Goal: Task Accomplishment & Management: Manage account settings

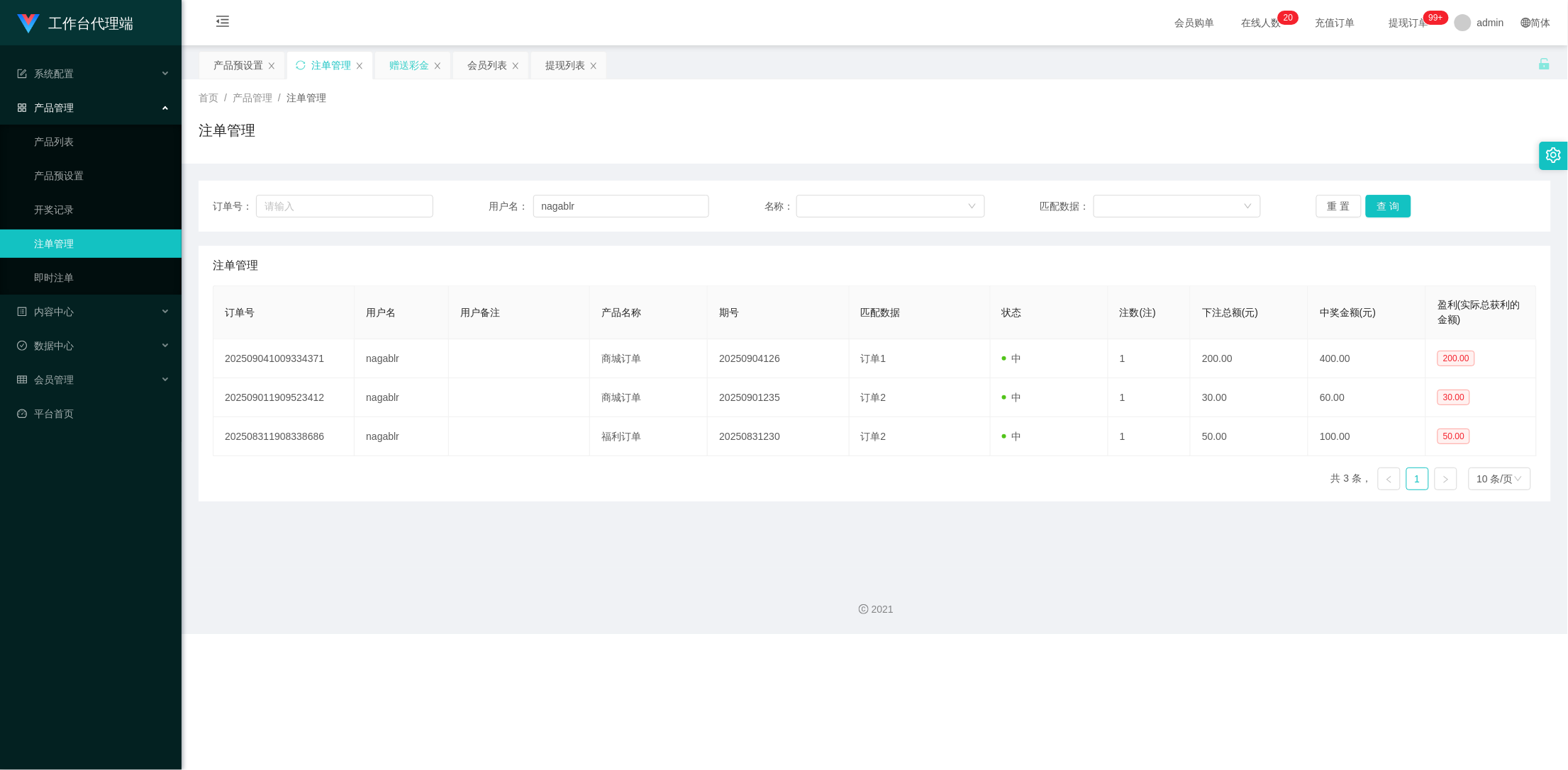
click at [402, 65] on div "赠送彩金" at bounding box center [409, 66] width 40 height 27
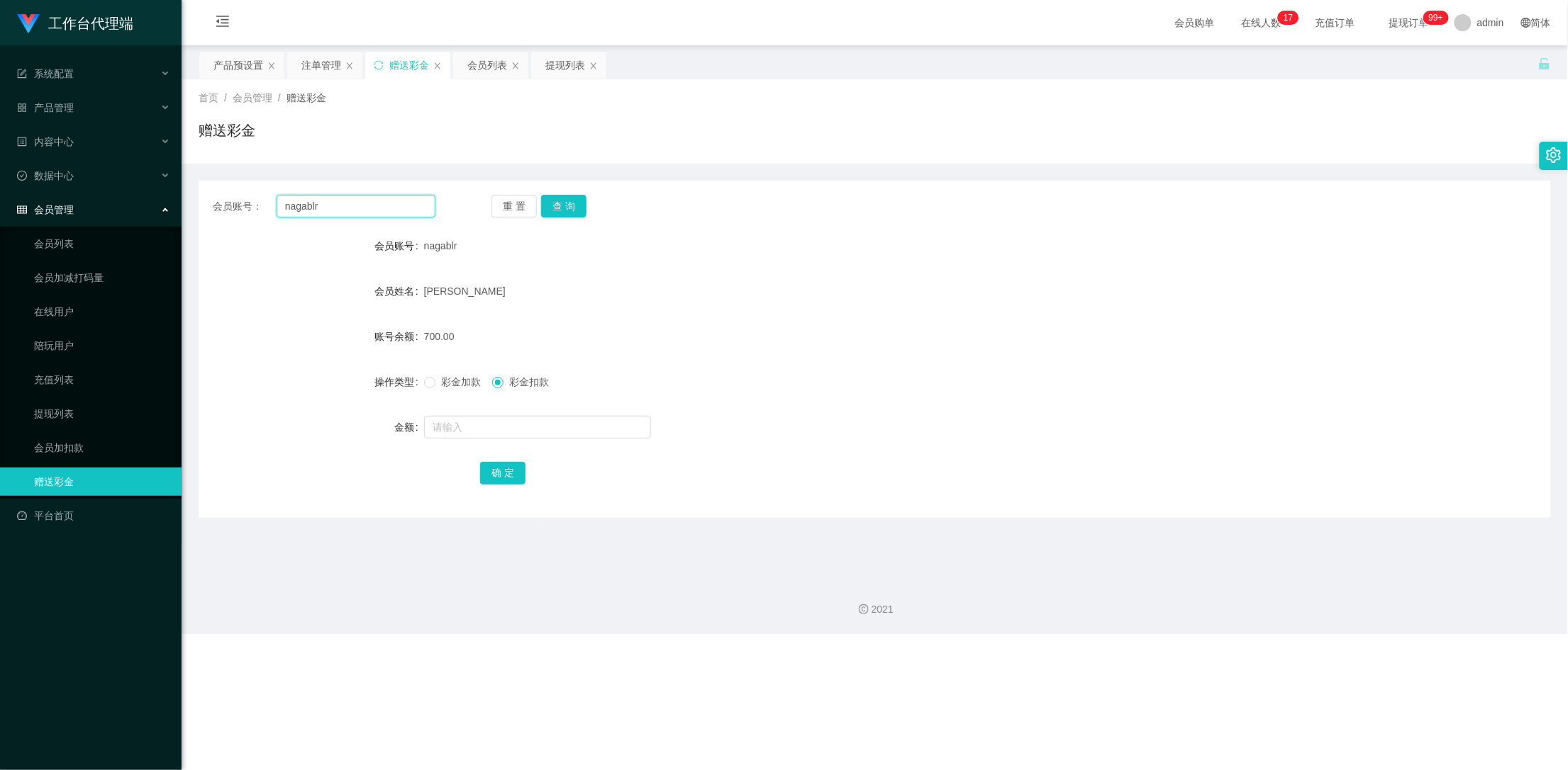
drag, startPoint x: 356, startPoint y: 210, endPoint x: 178, endPoint y: 206, distance: 178.0
click at [178, 206] on section "工作台代理端 系统配置 产品管理 产品列表 产品预设置 开奖记录 注单管理 即时注单 内容中心 数据中心 会员管理 会员列表 会员加减打码量 在线用户 陪玩用…" at bounding box center [784, 317] width 1568 height 634
type input "hau"
click at [572, 205] on button "查 询" at bounding box center [563, 206] width 45 height 22
drag, startPoint x: 266, startPoint y: 209, endPoint x: 219, endPoint y: 209, distance: 47.0
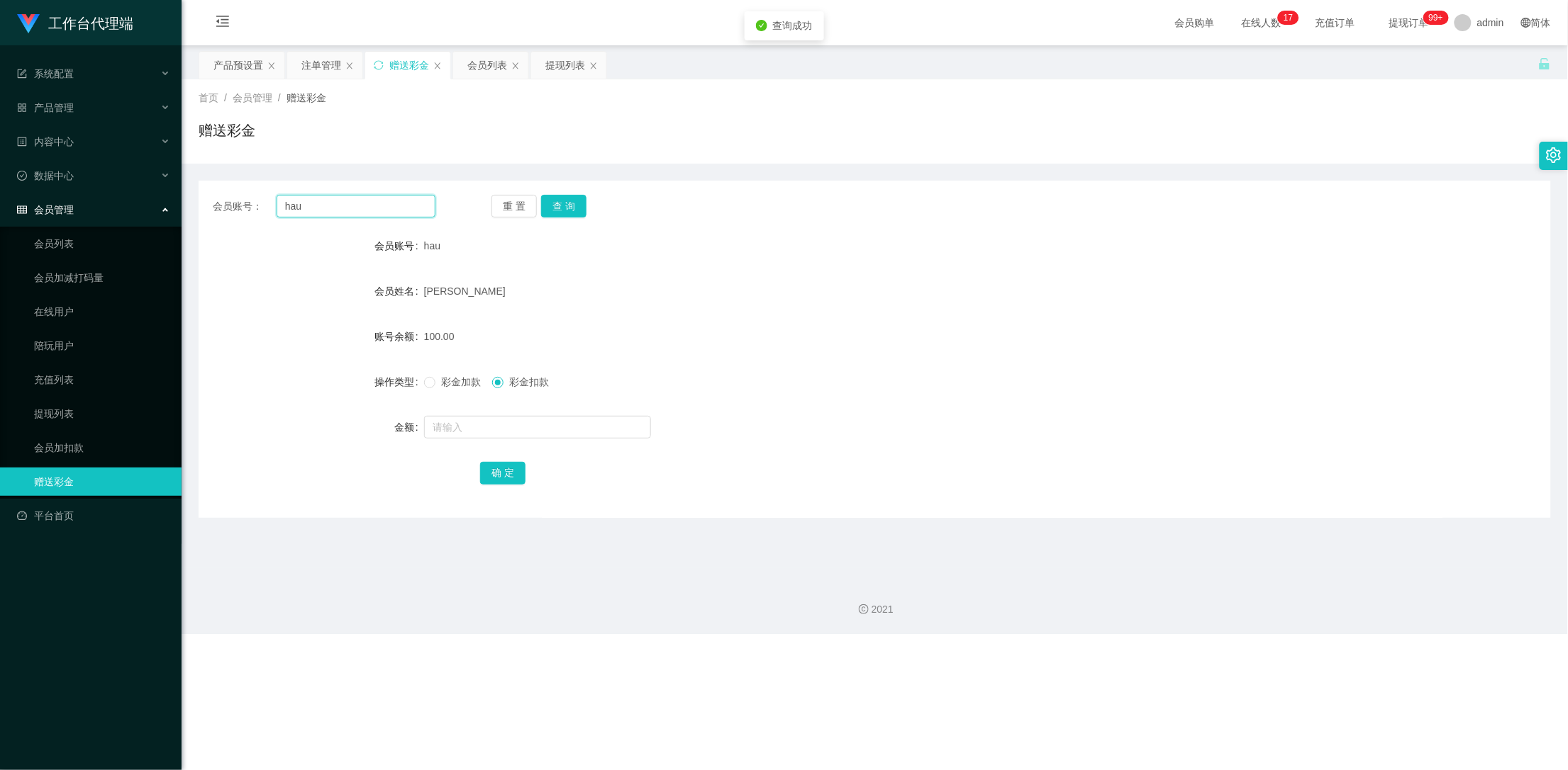
click at [219, 209] on div "会员账号： hau" at bounding box center [323, 206] width 222 height 22
drag, startPoint x: 229, startPoint y: 49, endPoint x: 232, endPoint y: 72, distance: 23.2
click at [228, 48] on main "关闭左侧 关闭右侧 关闭其它 刷新页面 产品预设置 注单管理 赠送彩金 会员列表 提现列表 首页 / 会员管理 / 赠送彩金 / 赠送彩金 会员账号： hau…" at bounding box center [875, 306] width 1386 height 523
click at [233, 72] on div "产品预设置" at bounding box center [238, 66] width 50 height 27
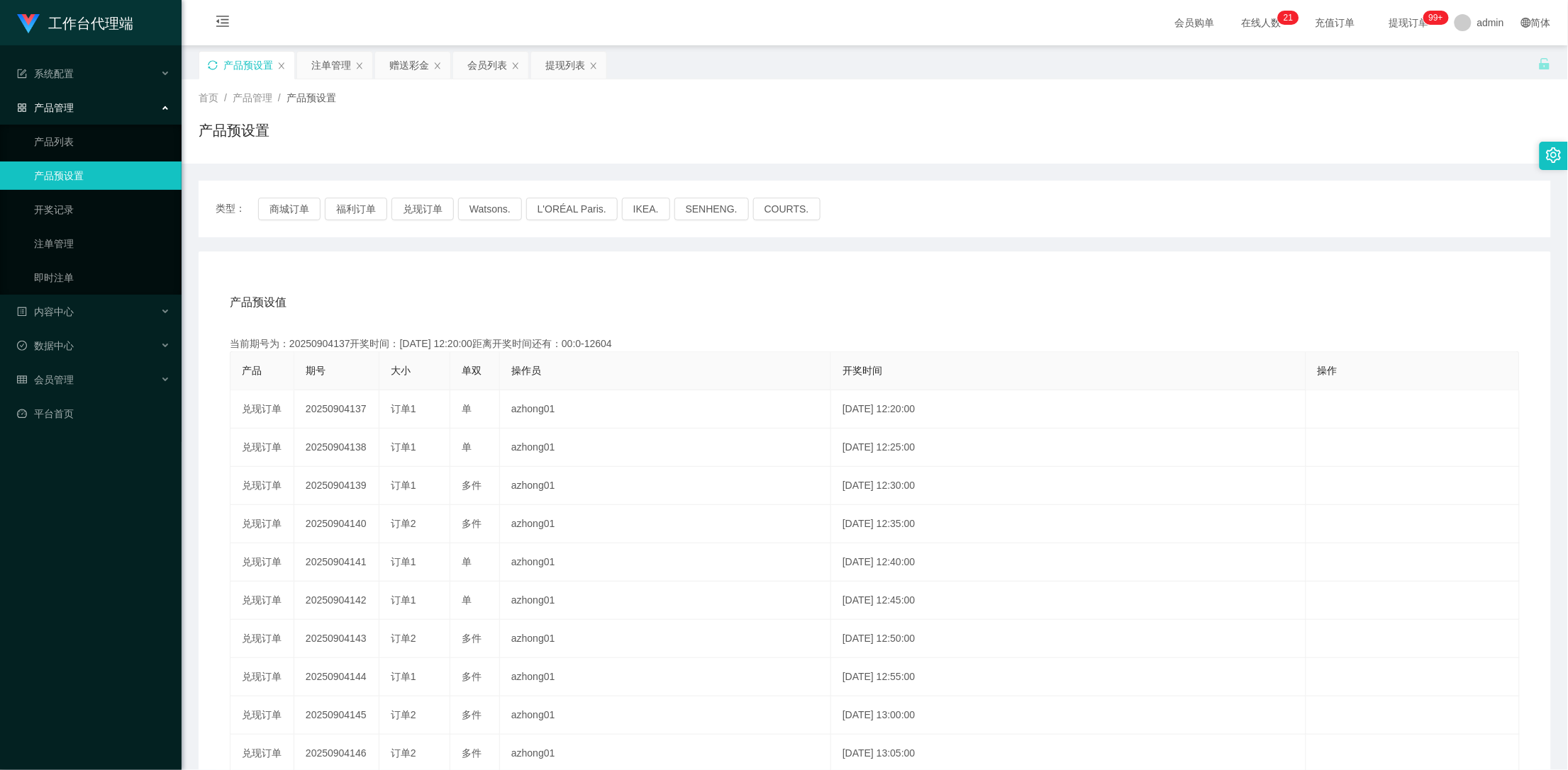
click at [209, 64] on icon "图标: sync" at bounding box center [212, 65] width 10 height 10
click at [291, 219] on button "商城订单" at bounding box center [289, 209] width 62 height 22
drag, startPoint x: 212, startPoint y: 67, endPoint x: 283, endPoint y: 148, distance: 107.7
click at [211, 67] on icon "图标: sync" at bounding box center [212, 65] width 10 height 10
click at [213, 62] on icon "图标: sync" at bounding box center [212, 65] width 10 height 10
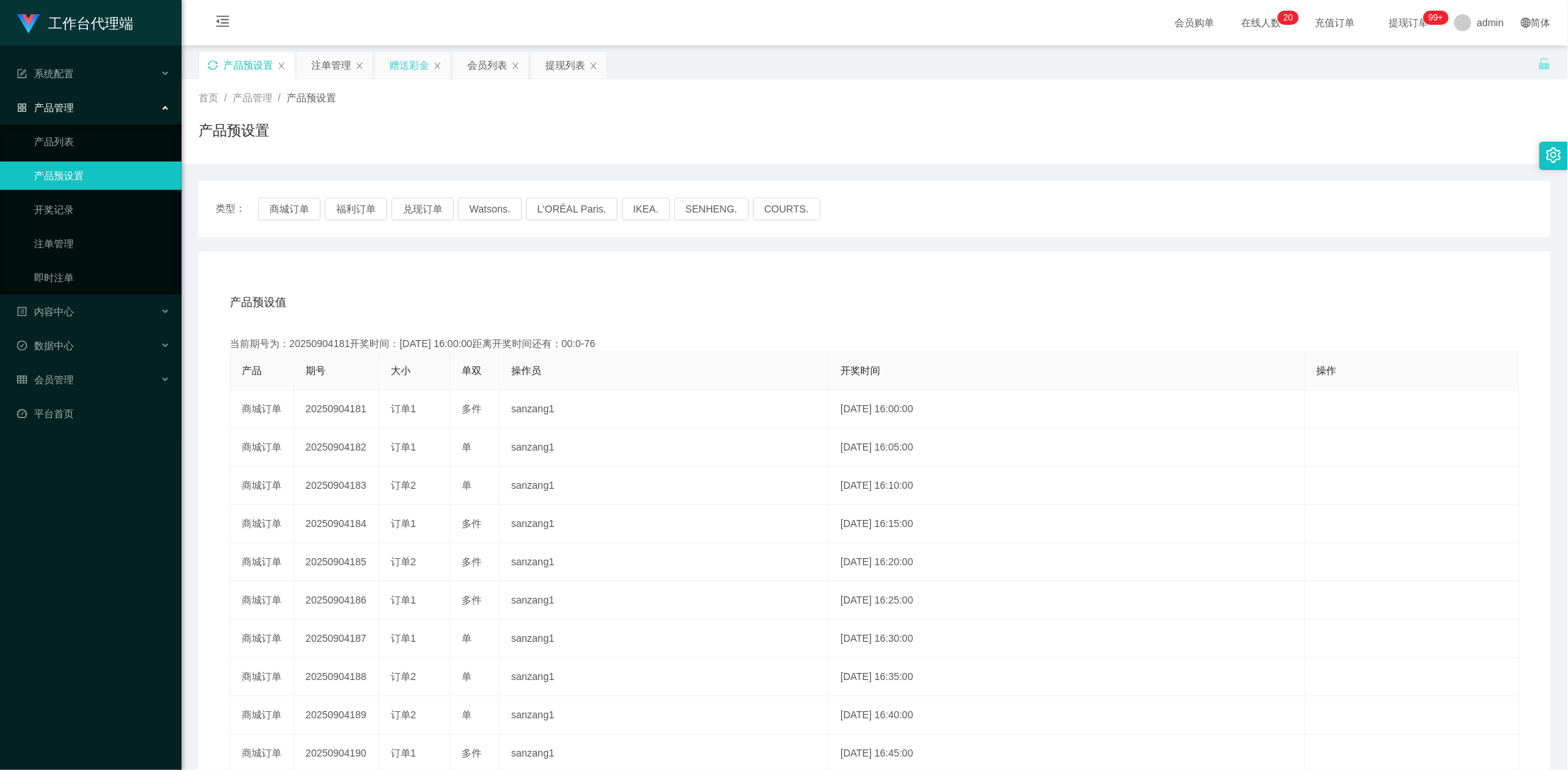
drag, startPoint x: 310, startPoint y: 63, endPoint x: 376, endPoint y: 63, distance: 66.0
click at [312, 63] on div "注单管理" at bounding box center [334, 66] width 75 height 27
click at [403, 63] on div "赠送彩金" at bounding box center [409, 66] width 40 height 27
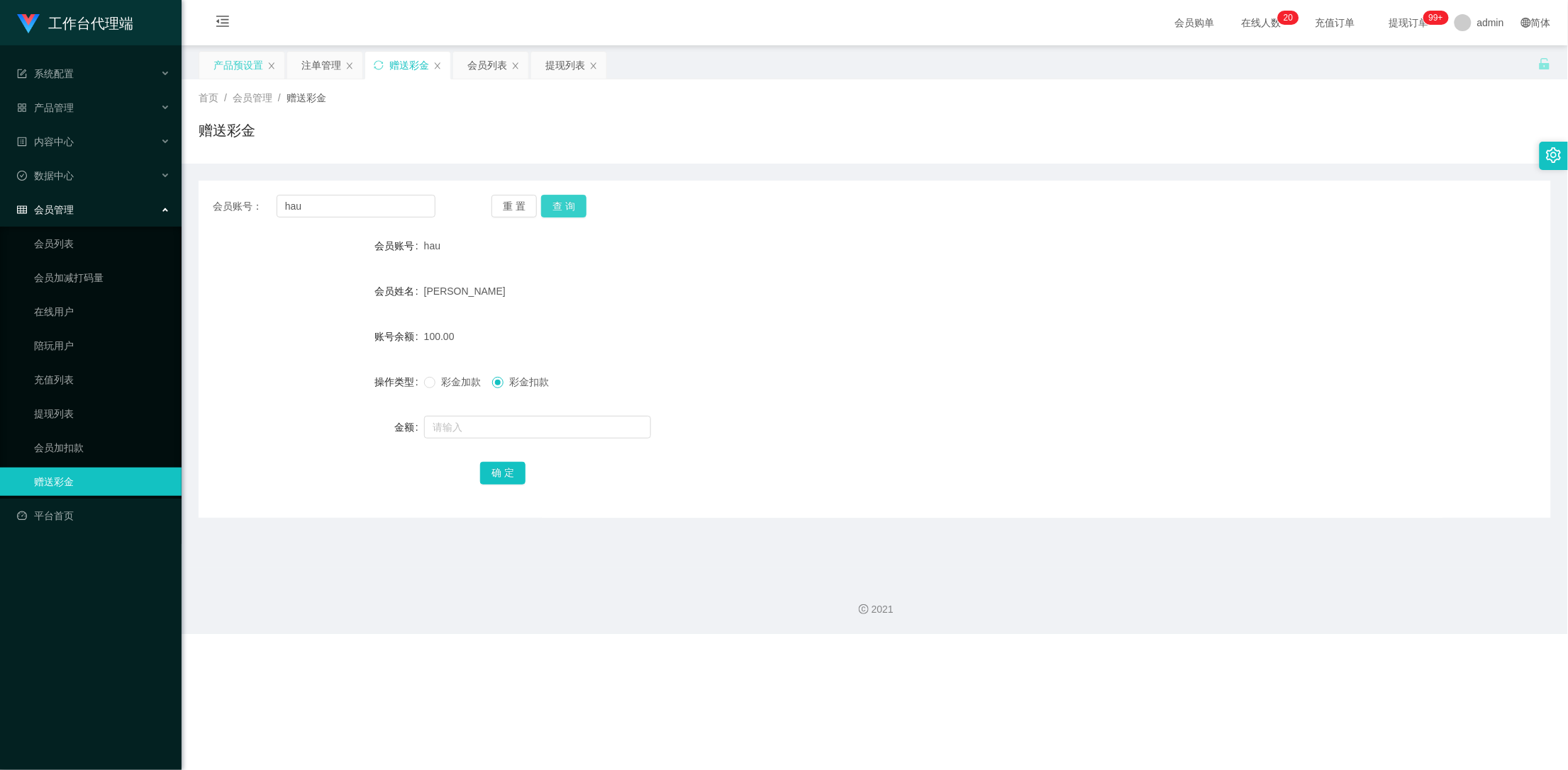
drag, startPoint x: 560, startPoint y: 205, endPoint x: 491, endPoint y: 225, distance: 71.8
click at [559, 205] on button "查 询" at bounding box center [563, 206] width 45 height 22
drag, startPoint x: 339, startPoint y: 211, endPoint x: 204, endPoint y: 190, distance: 136.6
click at [204, 190] on div "会员账号： hau 重 置 查 询 会员账号 hau 会员姓名 [PERSON_NAME] hau 账号余额 100.00 操作类型 彩金加款 彩金扣款 金额…" at bounding box center [875, 349] width 1352 height 337
drag, startPoint x: 329, startPoint y: 59, endPoint x: 333, endPoint y: 103, distance: 44.2
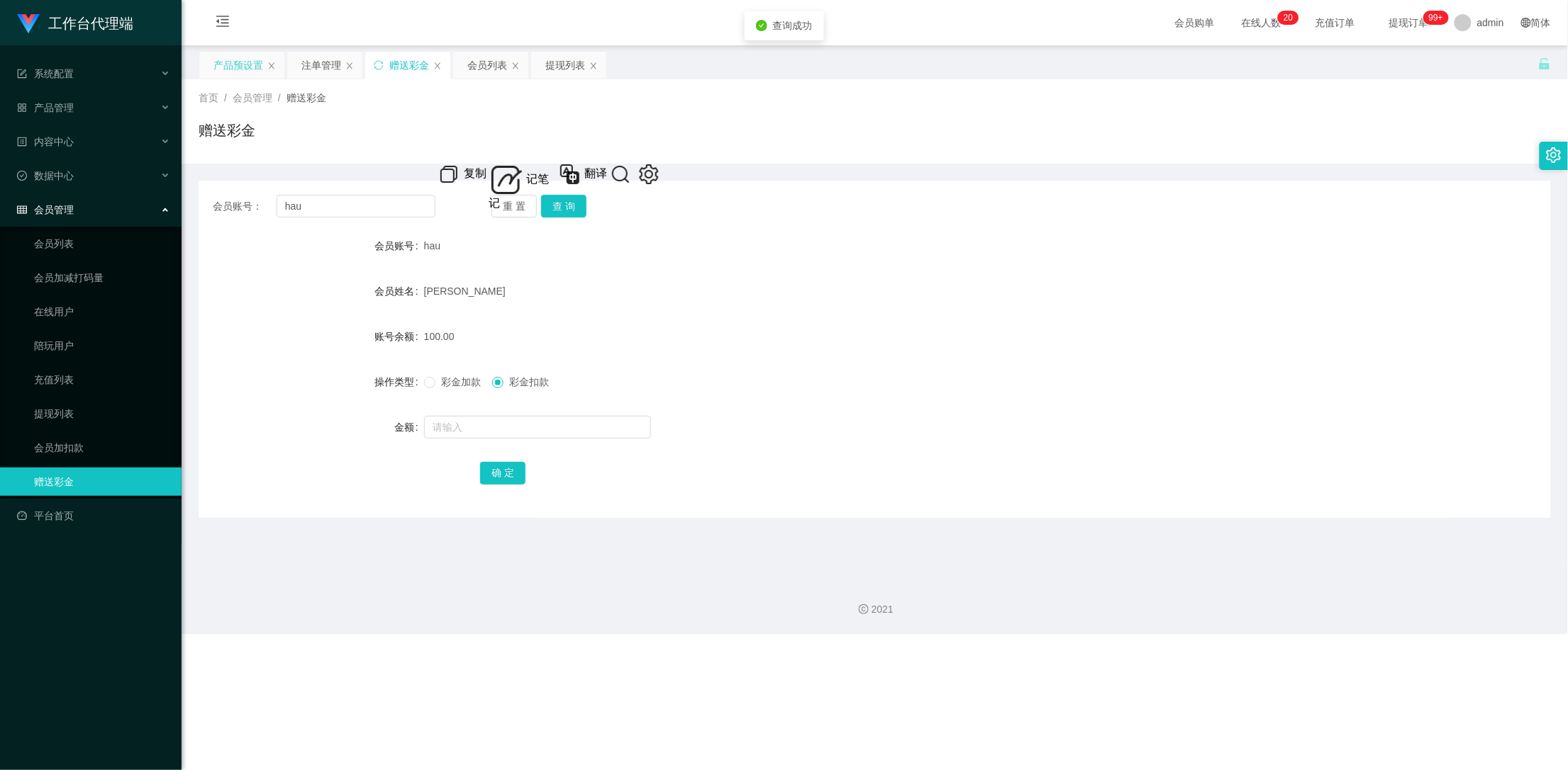
click at [329, 59] on div "注单管理" at bounding box center [321, 66] width 40 height 27
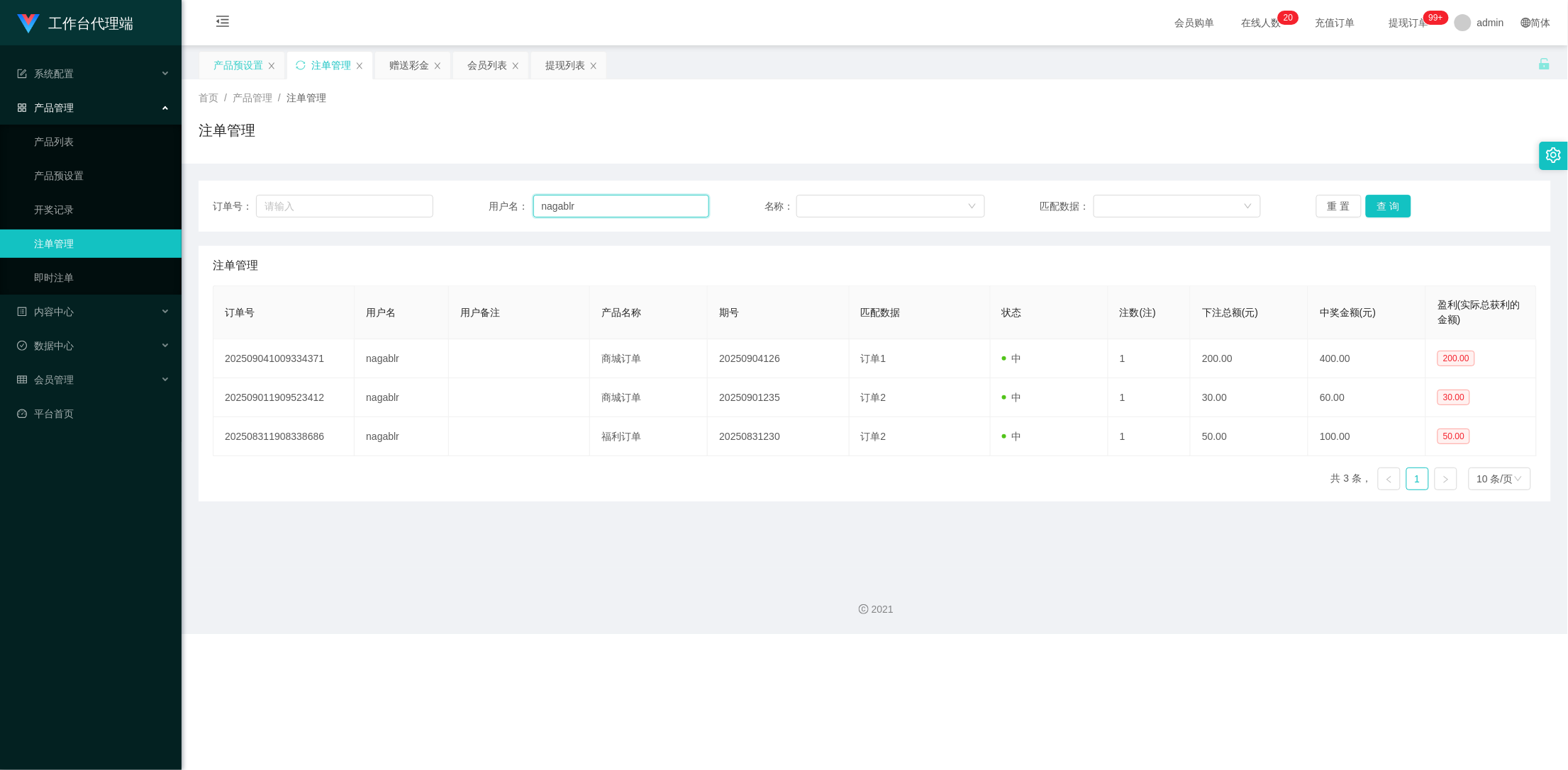
drag, startPoint x: 599, startPoint y: 210, endPoint x: 436, endPoint y: 205, distance: 163.1
click at [436, 205] on div "订单号： 用户名： nagablr 名称： 匹配数据： 重 置 查 询" at bounding box center [874, 206] width 1324 height 22
paste input "hau"
type input "hau"
click at [1376, 199] on button "查 询" at bounding box center [1388, 206] width 45 height 22
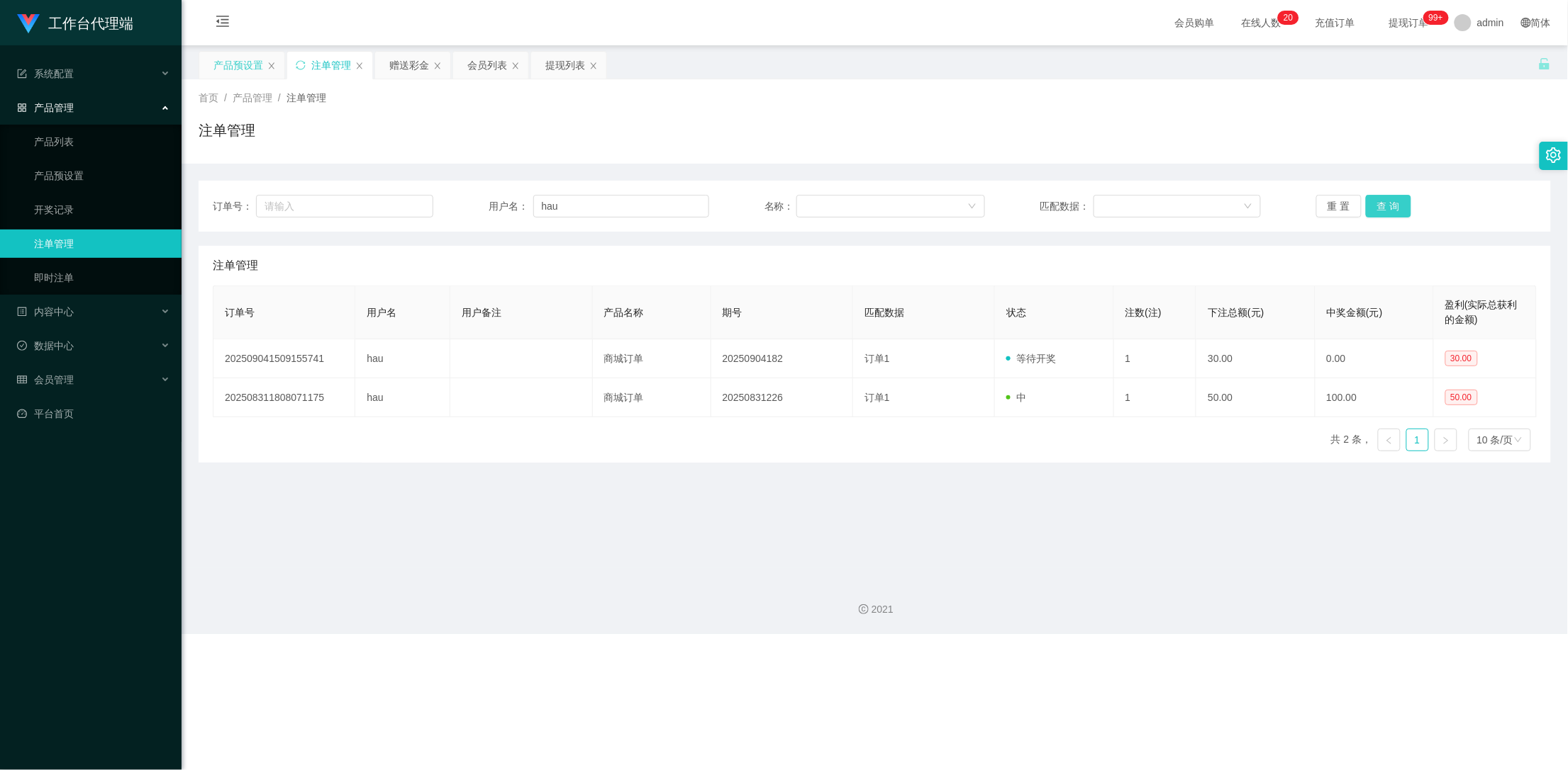
click at [1376, 201] on button "查 询" at bounding box center [1388, 206] width 45 height 22
drag, startPoint x: 393, startPoint y: 62, endPoint x: 608, endPoint y: 115, distance: 221.4
click at [393, 62] on div "赠送彩金" at bounding box center [409, 66] width 40 height 27
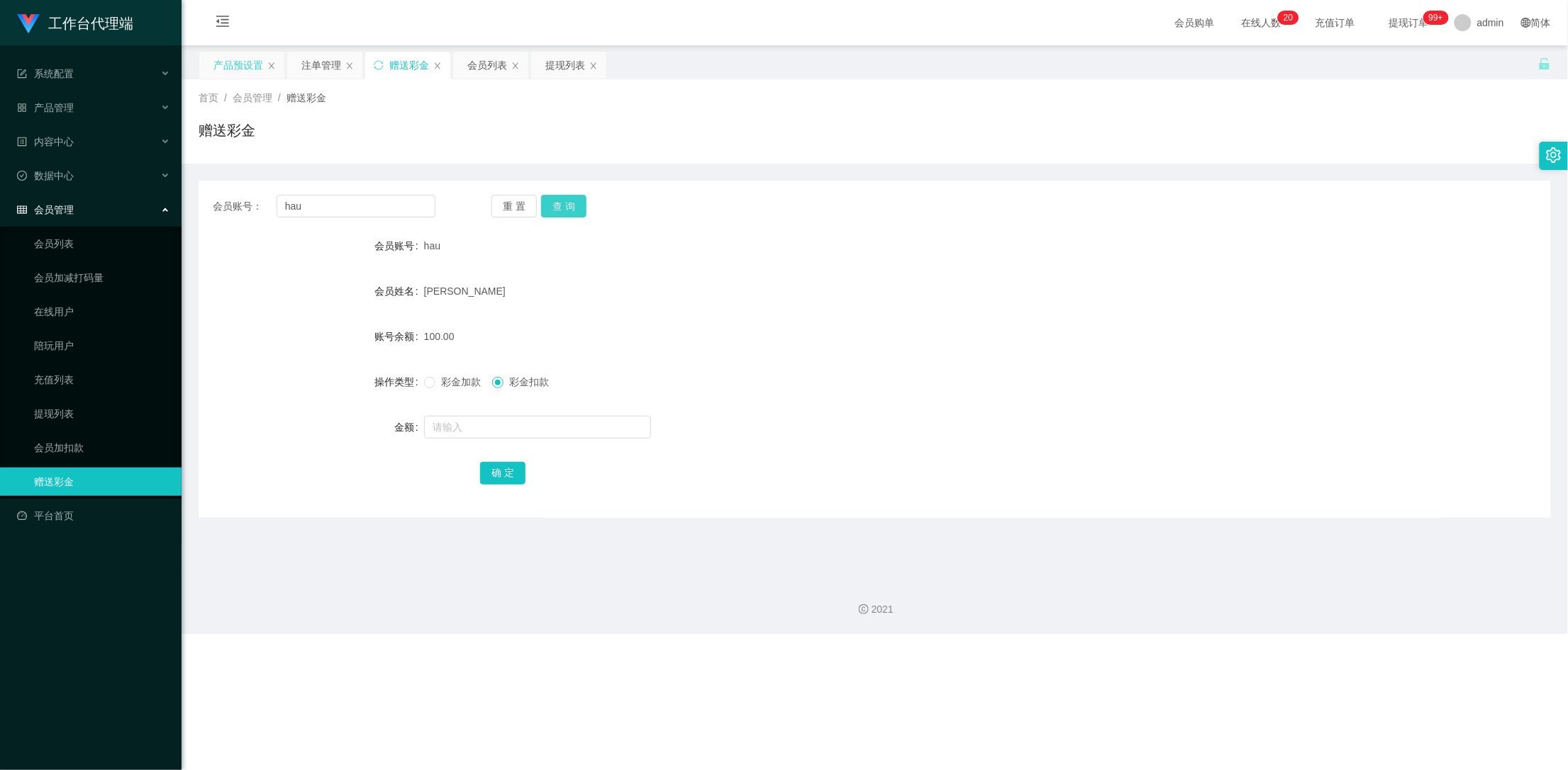
click at [570, 199] on button "查 询" at bounding box center [563, 206] width 45 height 22
click at [570, 199] on div "重 置 查 询" at bounding box center [602, 206] width 222 height 22
click at [612, 295] on div "[PERSON_NAME]" at bounding box center [818, 291] width 789 height 29
click at [571, 209] on button "查 询" at bounding box center [563, 206] width 45 height 22
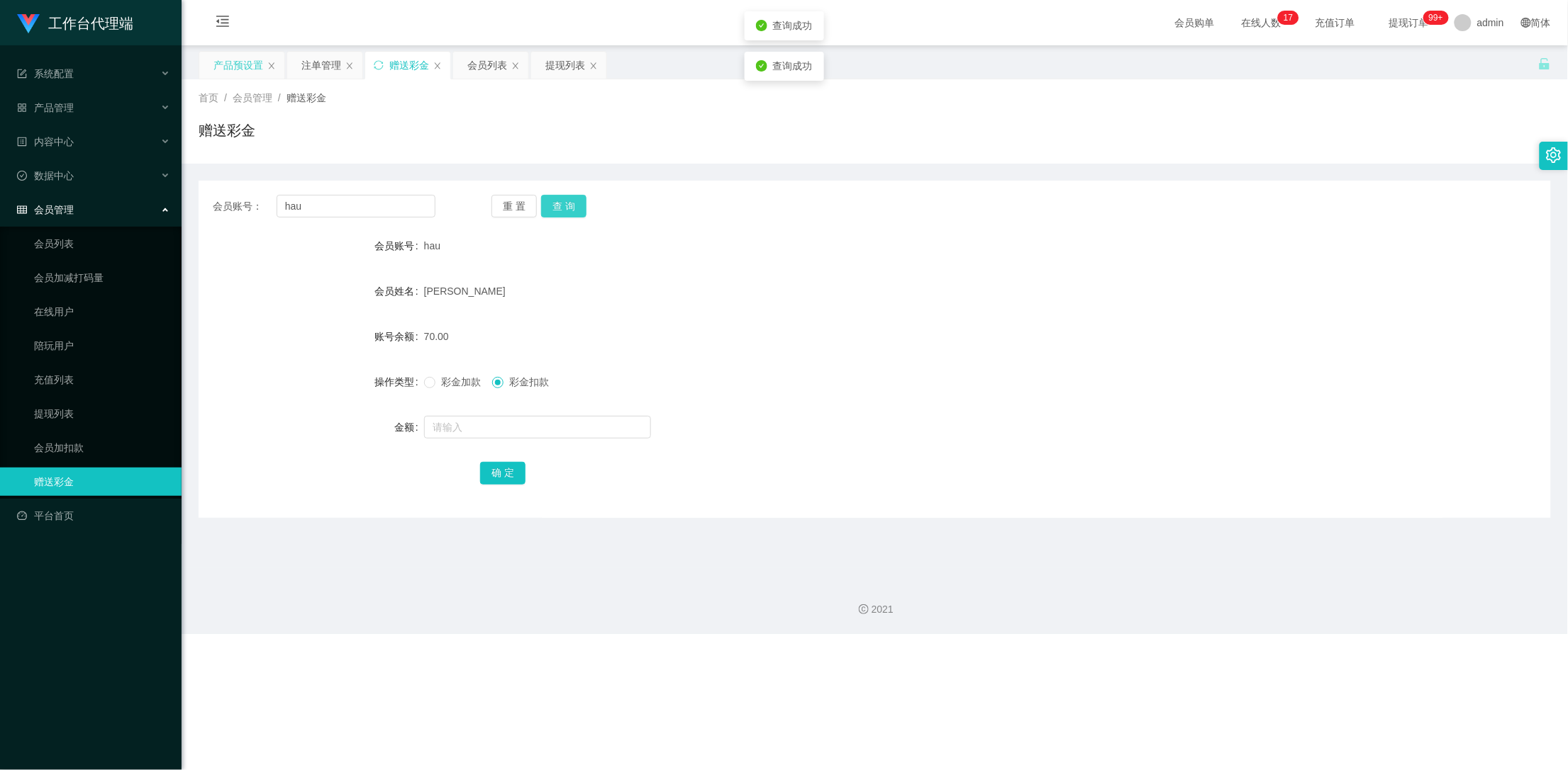
click at [571, 209] on button "查 询" at bounding box center [563, 206] width 45 height 22
drag, startPoint x: 571, startPoint y: 209, endPoint x: 546, endPoint y: 145, distance: 68.7
click at [571, 209] on div "重 置 查 询" at bounding box center [602, 206] width 222 height 22
drag, startPoint x: 720, startPoint y: 369, endPoint x: 606, endPoint y: 300, distance: 133.3
click at [715, 366] on form "会员账号 hau 会员姓名 [PERSON_NAME] hau 账号余额 70.00 操作类型 彩金加款 彩金扣款 金额 确 定" at bounding box center [875, 360] width 1352 height 255
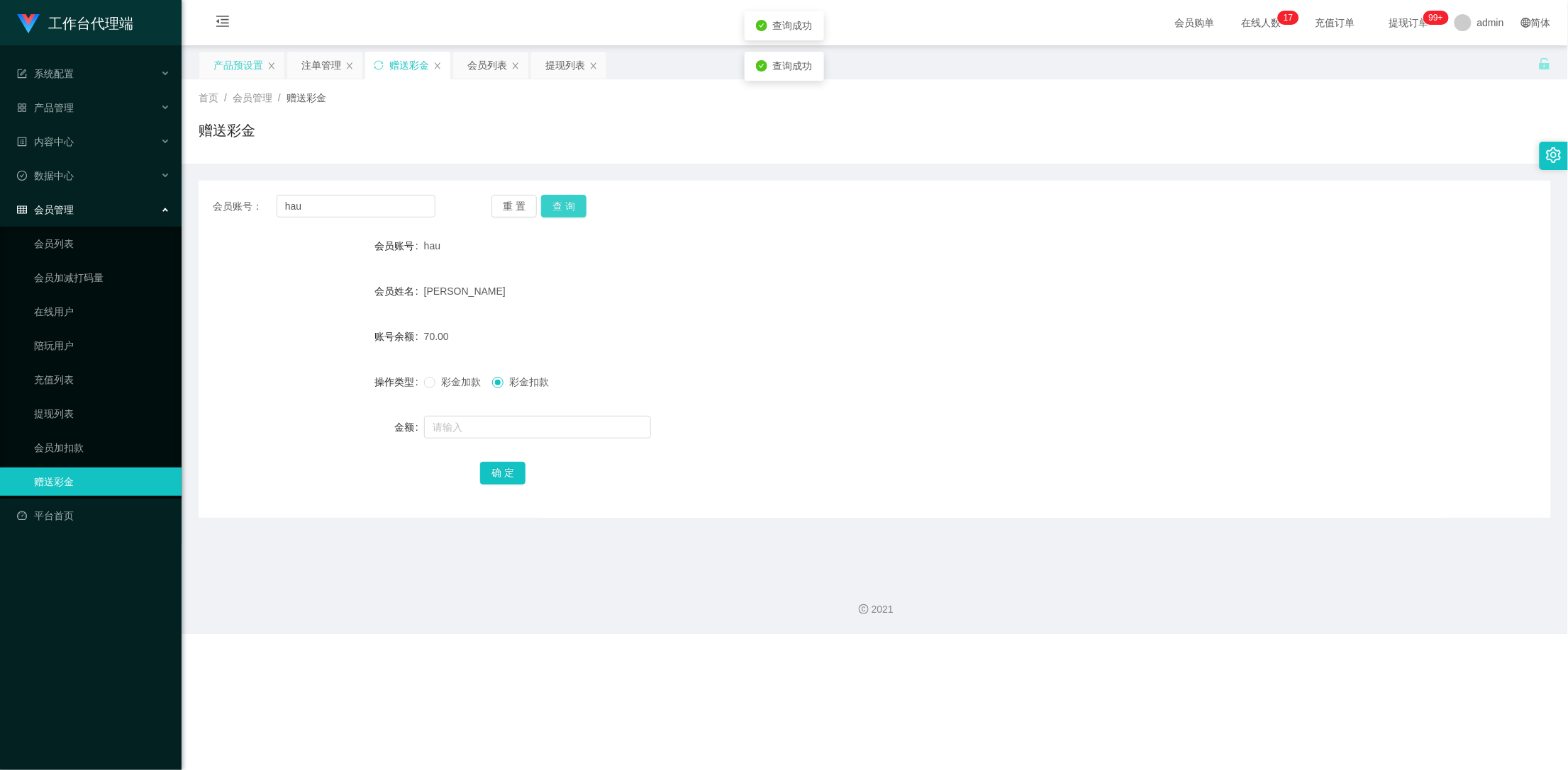
click at [564, 203] on button "查 询" at bounding box center [563, 206] width 45 height 22
click at [564, 203] on div "重 置 查 询" at bounding box center [602, 206] width 222 height 22
click at [564, 203] on button "查 询" at bounding box center [563, 206] width 45 height 22
